Goal: Understand process/instructions: Learn how to perform a task or action

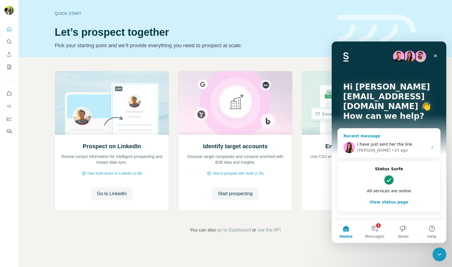
click at [376, 142] on div "I have just sent her the link." at bounding box center [392, 145] width 70 height 6
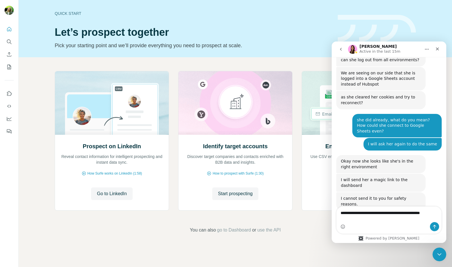
scroll to position [1178, 0]
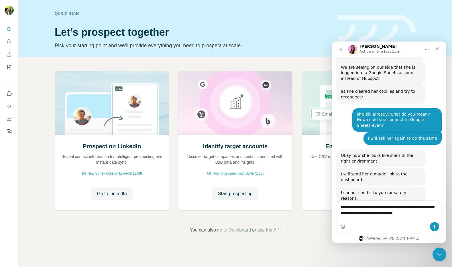
type textarea "**********"
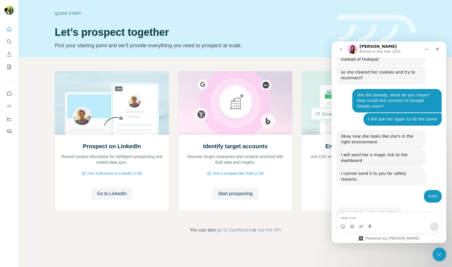
scroll to position [1200, 0]
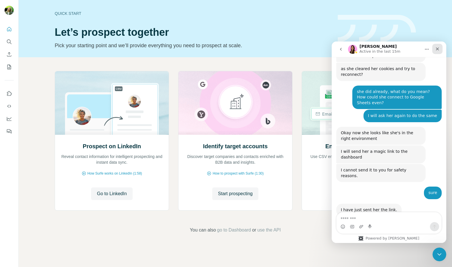
click at [441, 50] on div "Close" at bounding box center [437, 49] width 10 height 10
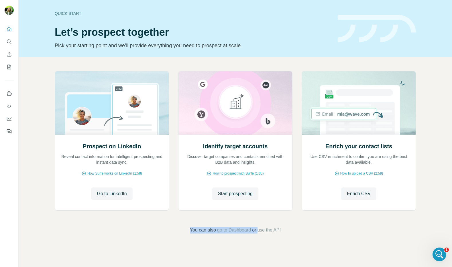
drag, startPoint x: 435, startPoint y: 211, endPoint x: 448, endPoint y: 238, distance: 30.0
click at [444, 229] on div "Prospect on LinkedIn Reveal contact information for intelligent prospecting and…" at bounding box center [235, 152] width 433 height 190
click at [443, 252] on div "Open Intercom Messenger" at bounding box center [438, 253] width 19 height 19
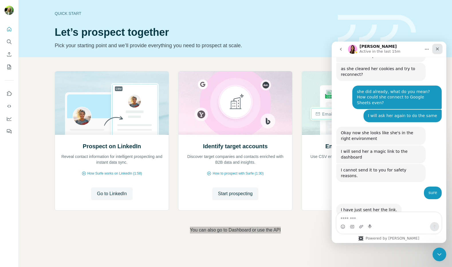
click at [437, 47] on icon "Close" at bounding box center [437, 49] width 5 height 5
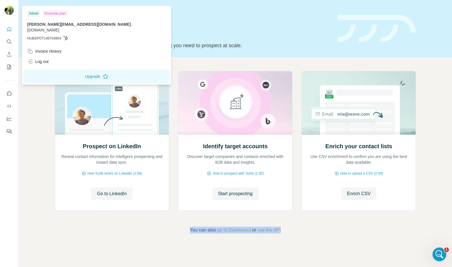
click at [5, 11] on img at bounding box center [9, 10] width 9 height 9
click at [9, 30] on icon "Quick start" at bounding box center [9, 29] width 6 height 6
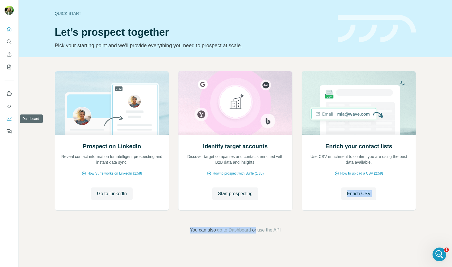
click at [8, 119] on icon "Dashboard" at bounding box center [9, 118] width 5 height 2
click at [149, 18] on div "Quick start Let’s prospect together Pick your starting point and we’ll provide …" at bounding box center [193, 29] width 276 height 42
